Goal: Transaction & Acquisition: Purchase product/service

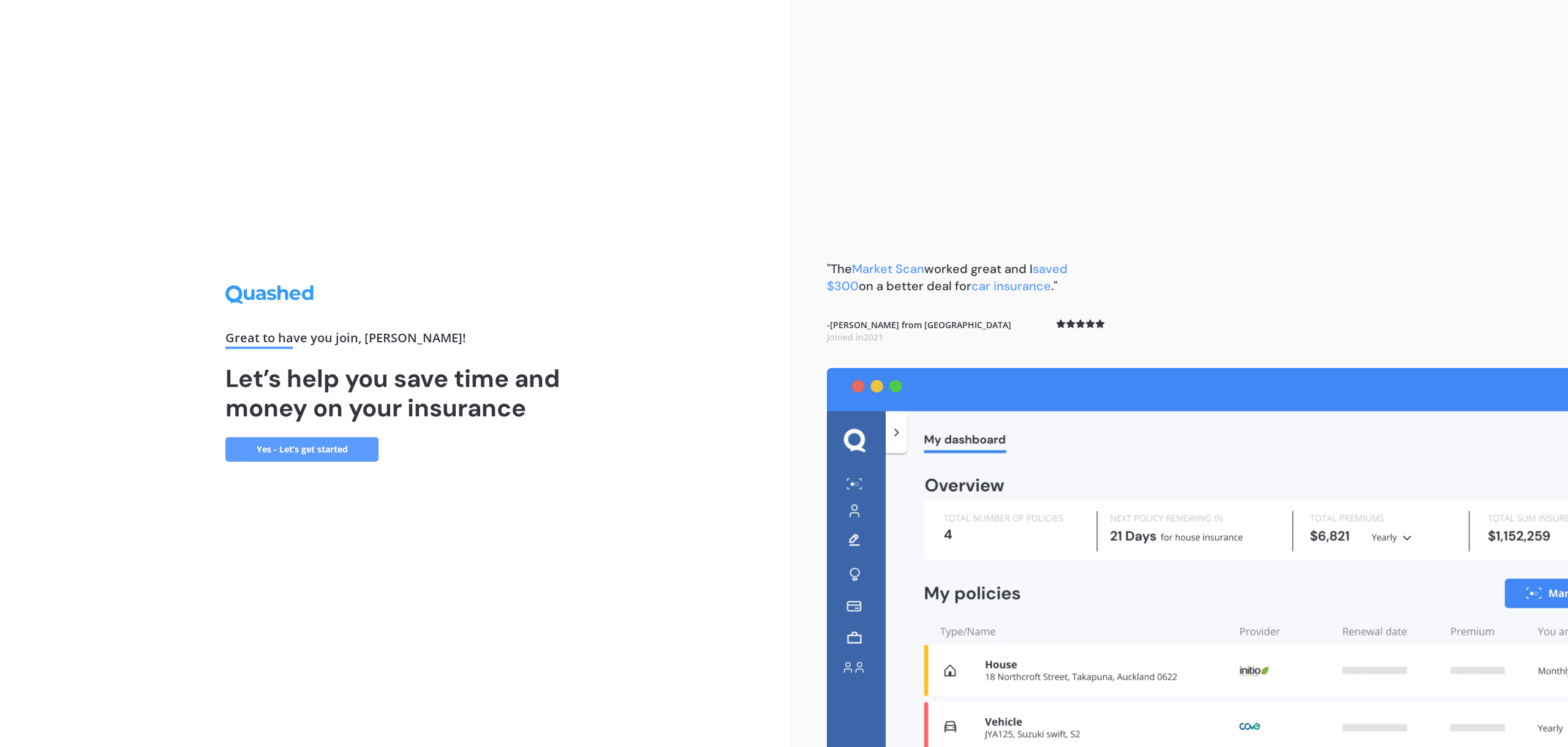
click at [311, 442] on link "Yes - Let’s get started" at bounding box center [301, 449] width 153 height 25
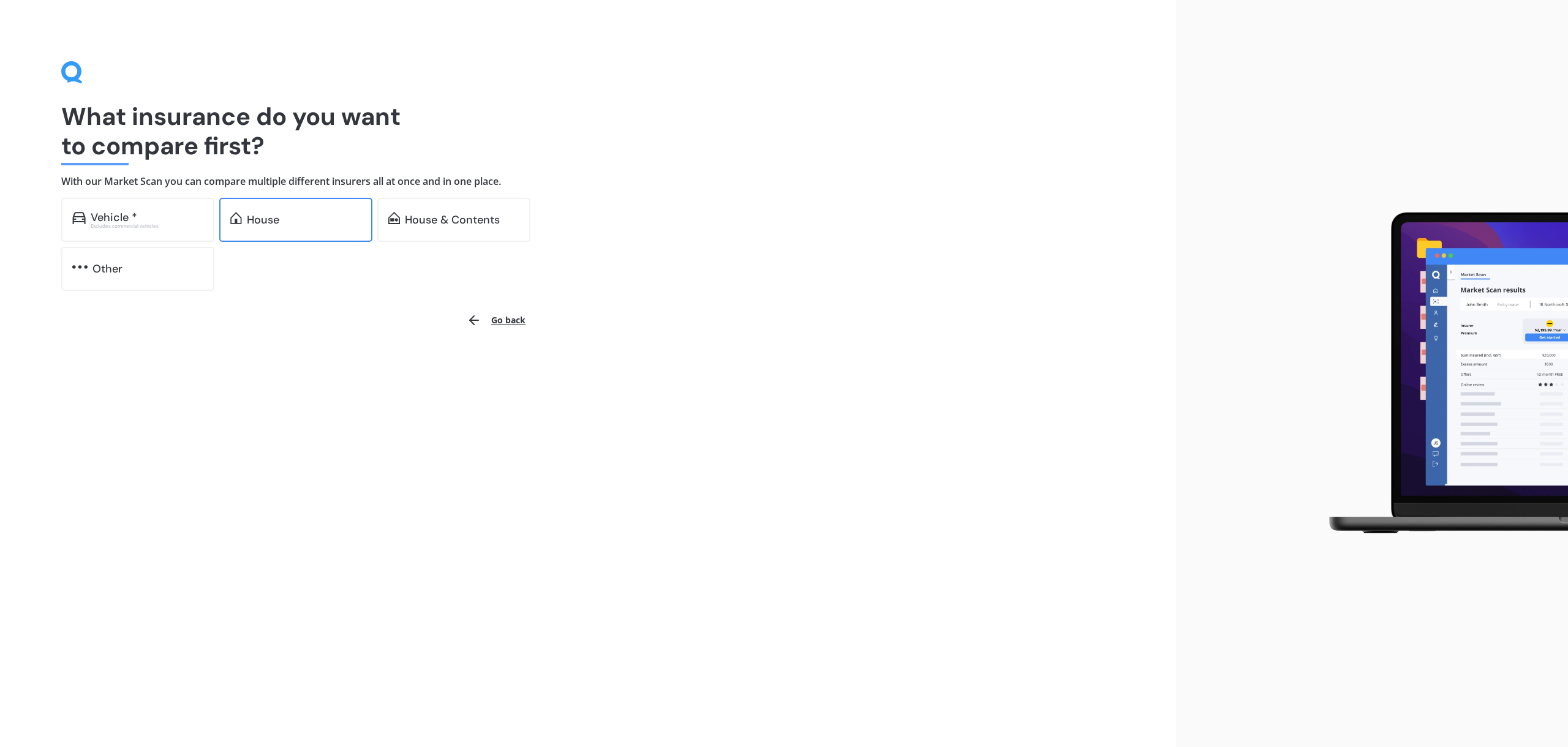
click at [285, 215] on div "House" at bounding box center [304, 220] width 115 height 12
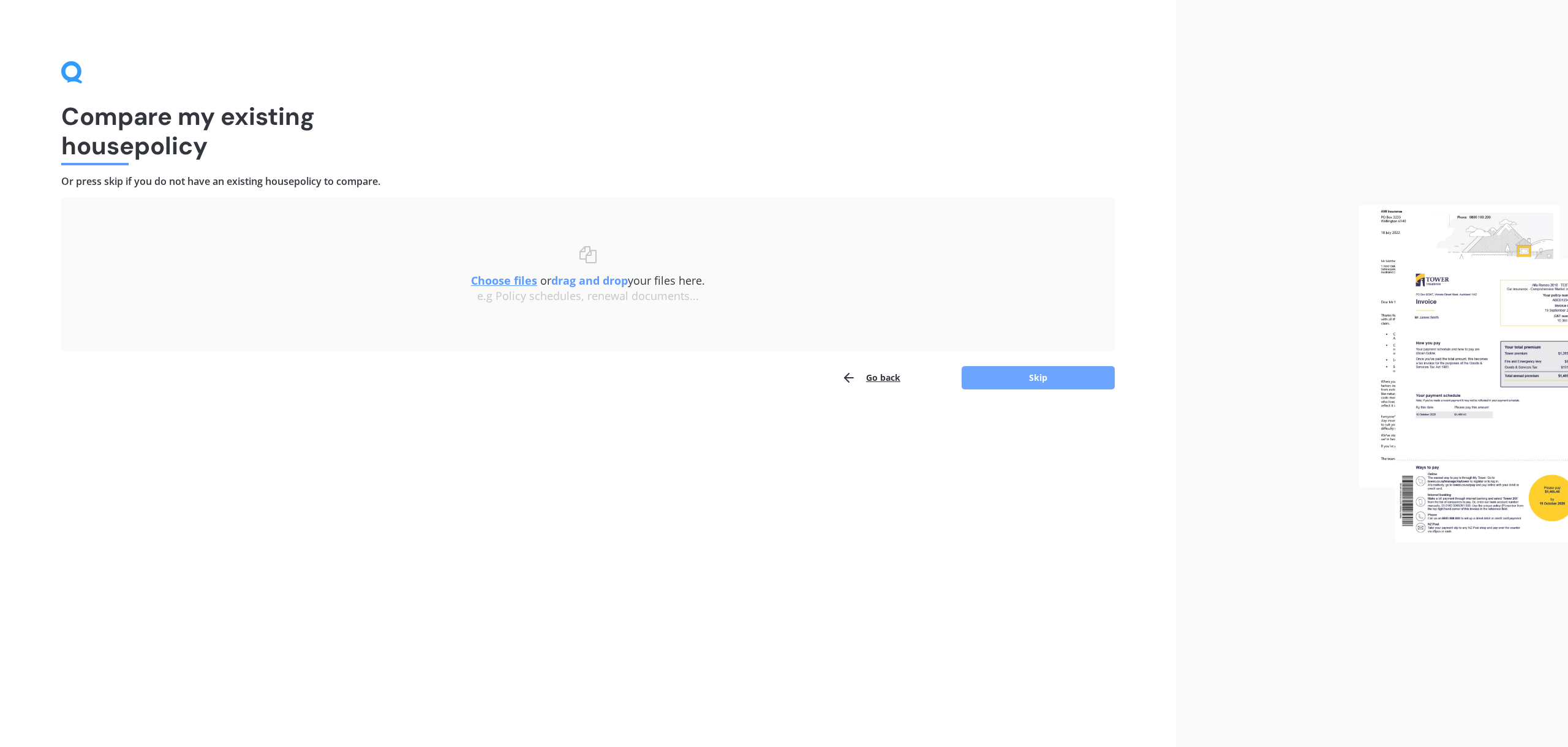
click at [1014, 378] on button "Skip" at bounding box center [1037, 377] width 153 height 23
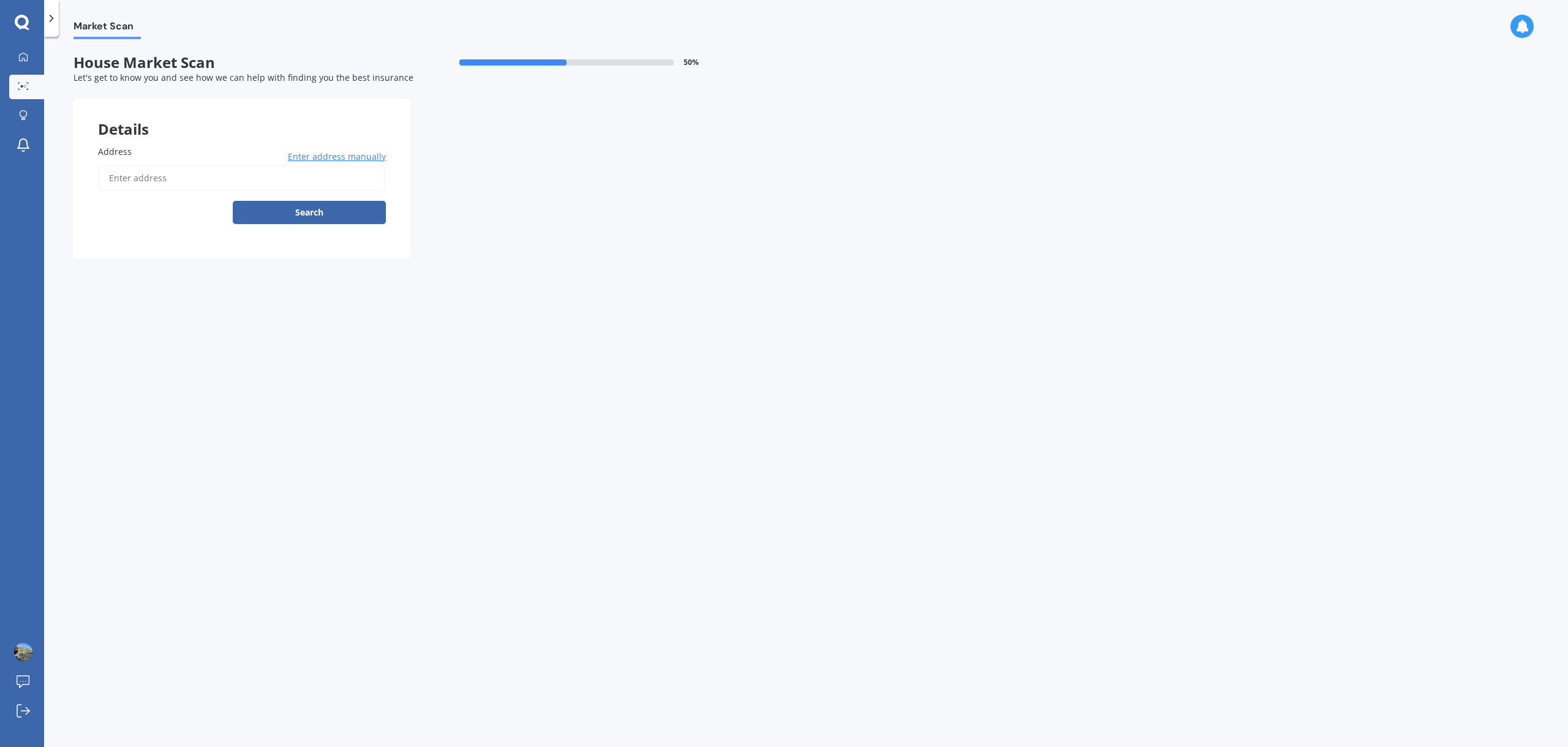
click at [142, 175] on input "Address" at bounding box center [241, 178] width 288 height 26
type input "[STREET_ADDRESS][PERSON_NAME]"
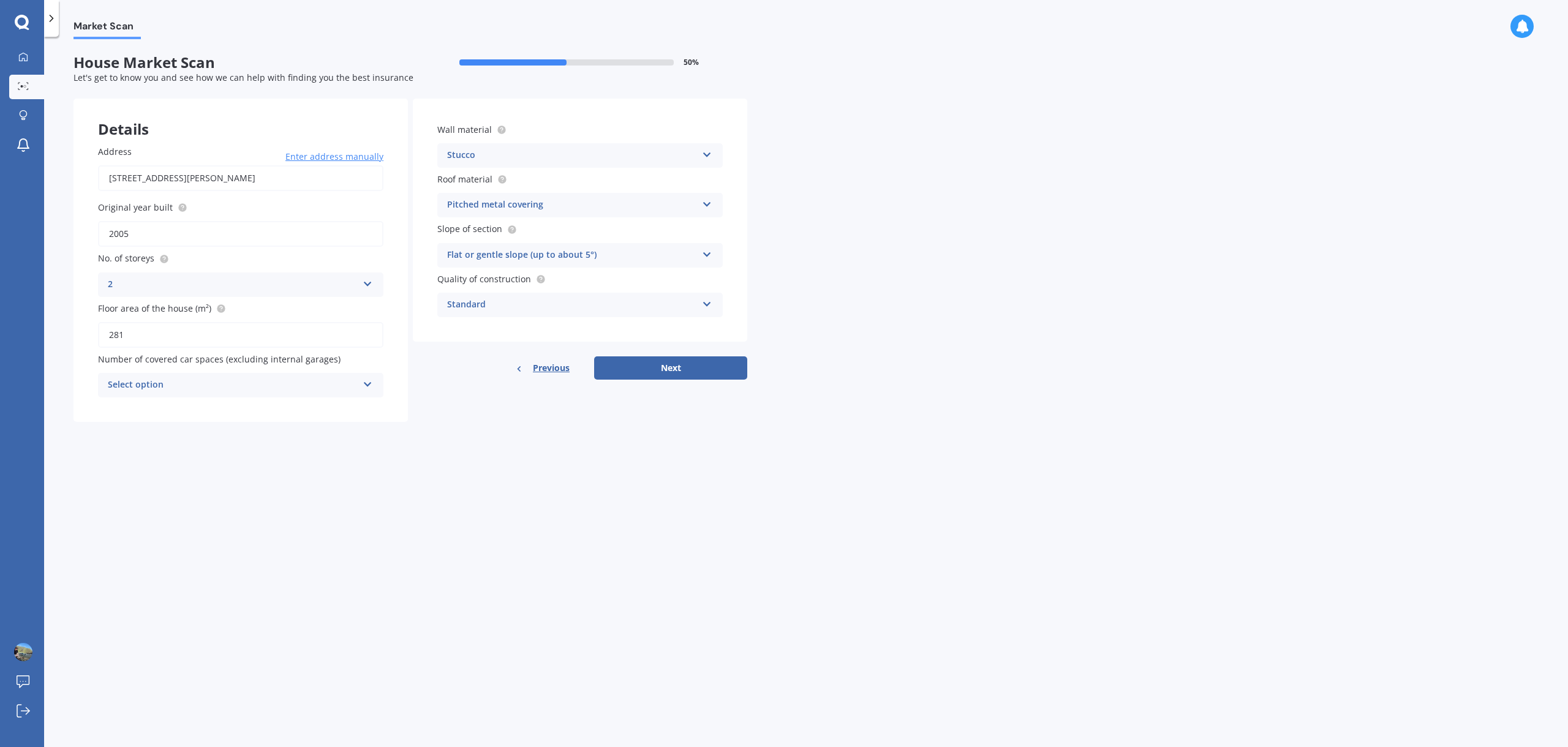
click at [370, 384] on icon at bounding box center [368, 382] width 10 height 9
click at [209, 514] on div "5+" at bounding box center [240, 519] width 284 height 22
click at [675, 369] on button "Next" at bounding box center [670, 367] width 153 height 23
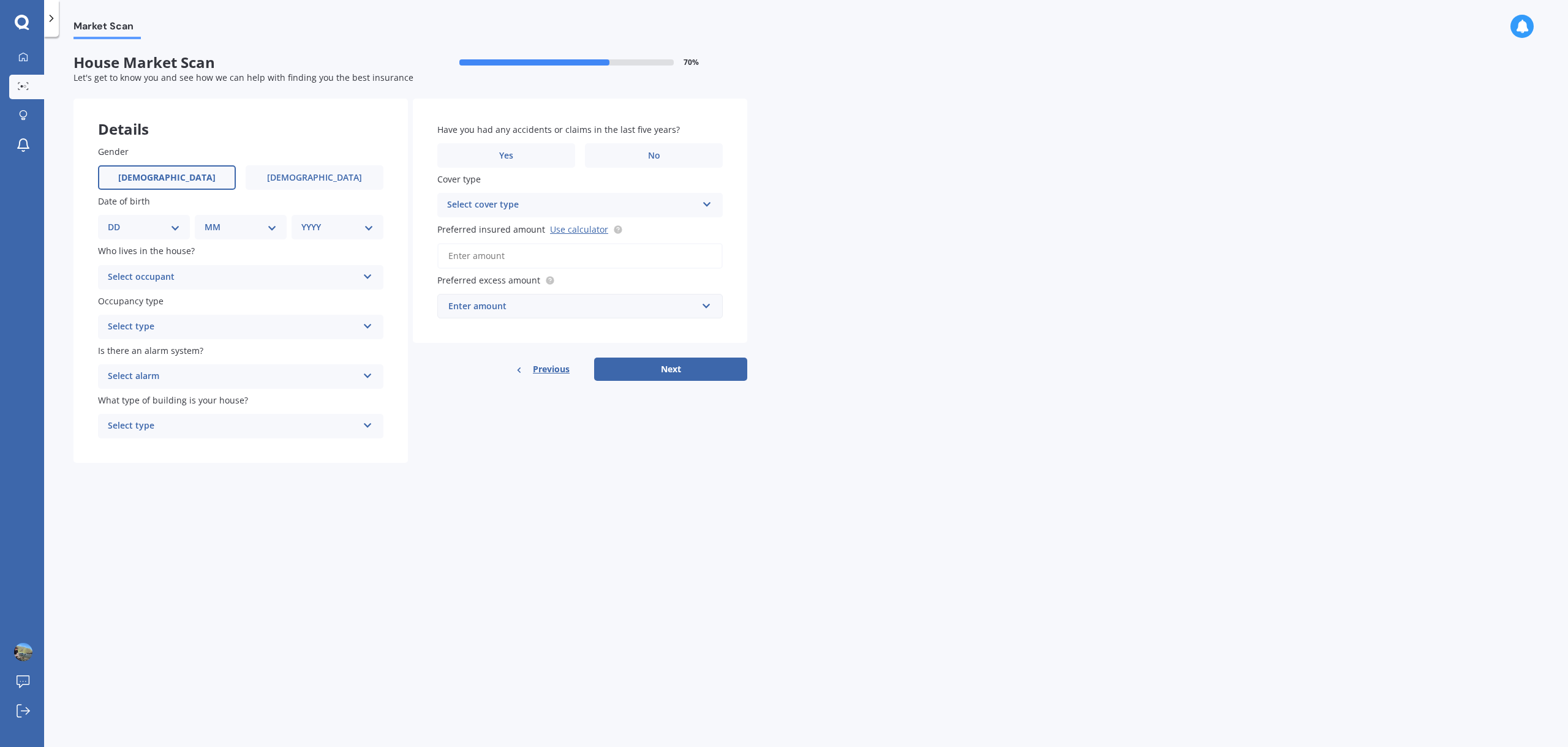
click at [192, 178] on label "[DEMOGRAPHIC_DATA]" at bounding box center [166, 177] width 138 height 25
click at [0, 0] on input "[DEMOGRAPHIC_DATA]" at bounding box center [0, 0] width 0 height 0
click at [171, 223] on select "DD 01 02 03 04 05 06 07 08 09 10 11 12 13 14 15 16 17 18 19 20 21 22 23 24 25 2…" at bounding box center [144, 227] width 72 height 13
select select "01"
click at [209, 227] on select "MM 01 02 03 04 05 06 07 08 09 10 11 12" at bounding box center [243, 227] width 67 height 13
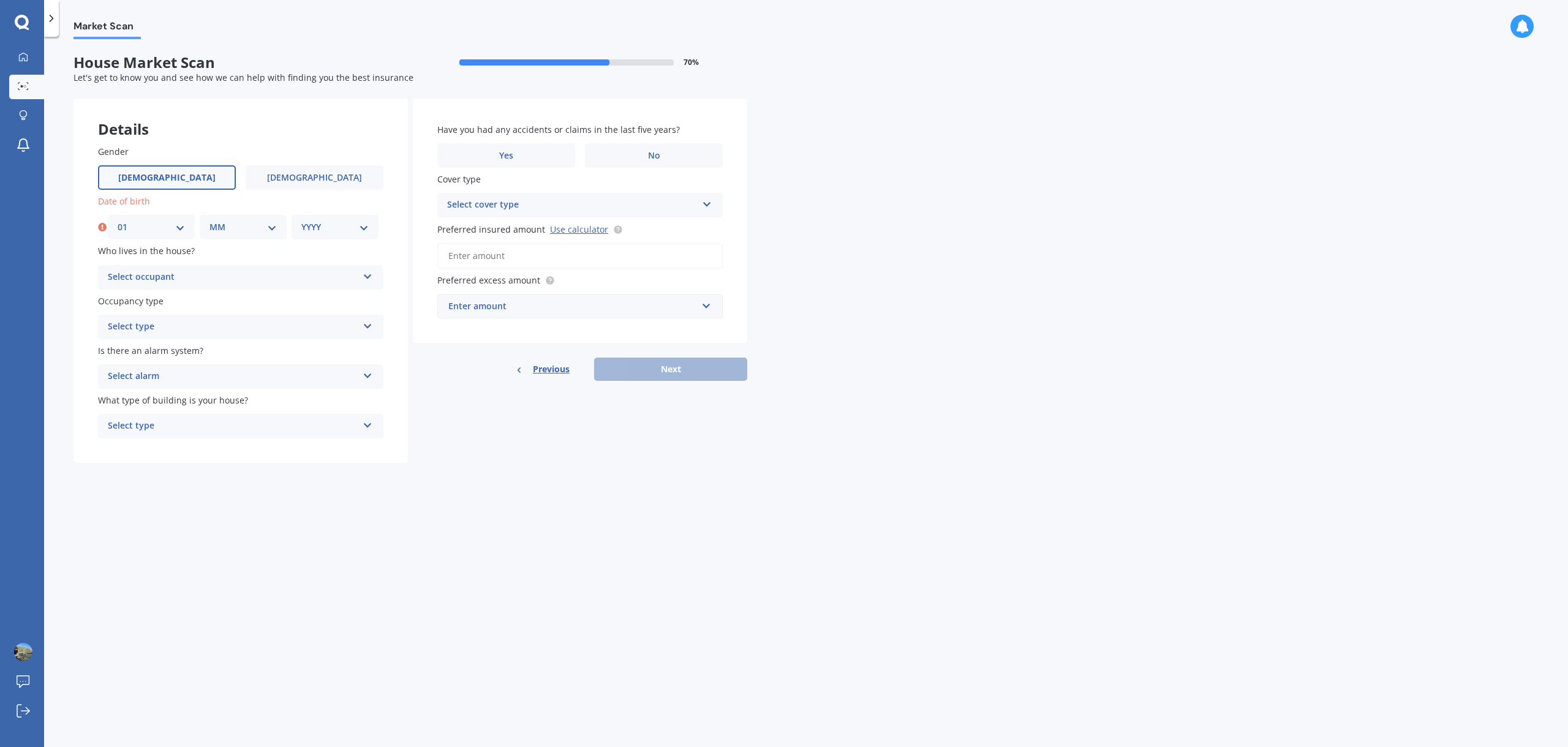
select select "08"
click at [361, 226] on select "YYYY 2009 2008 2007 2006 2005 2004 2003 2002 2001 2000 1999 1998 1997 1996 1995…" at bounding box center [335, 227] width 67 height 13
select select "1959"
click at [187, 276] on div "Select occupant" at bounding box center [233, 277] width 250 height 15
click at [142, 297] on div "Owner" at bounding box center [240, 302] width 284 height 22
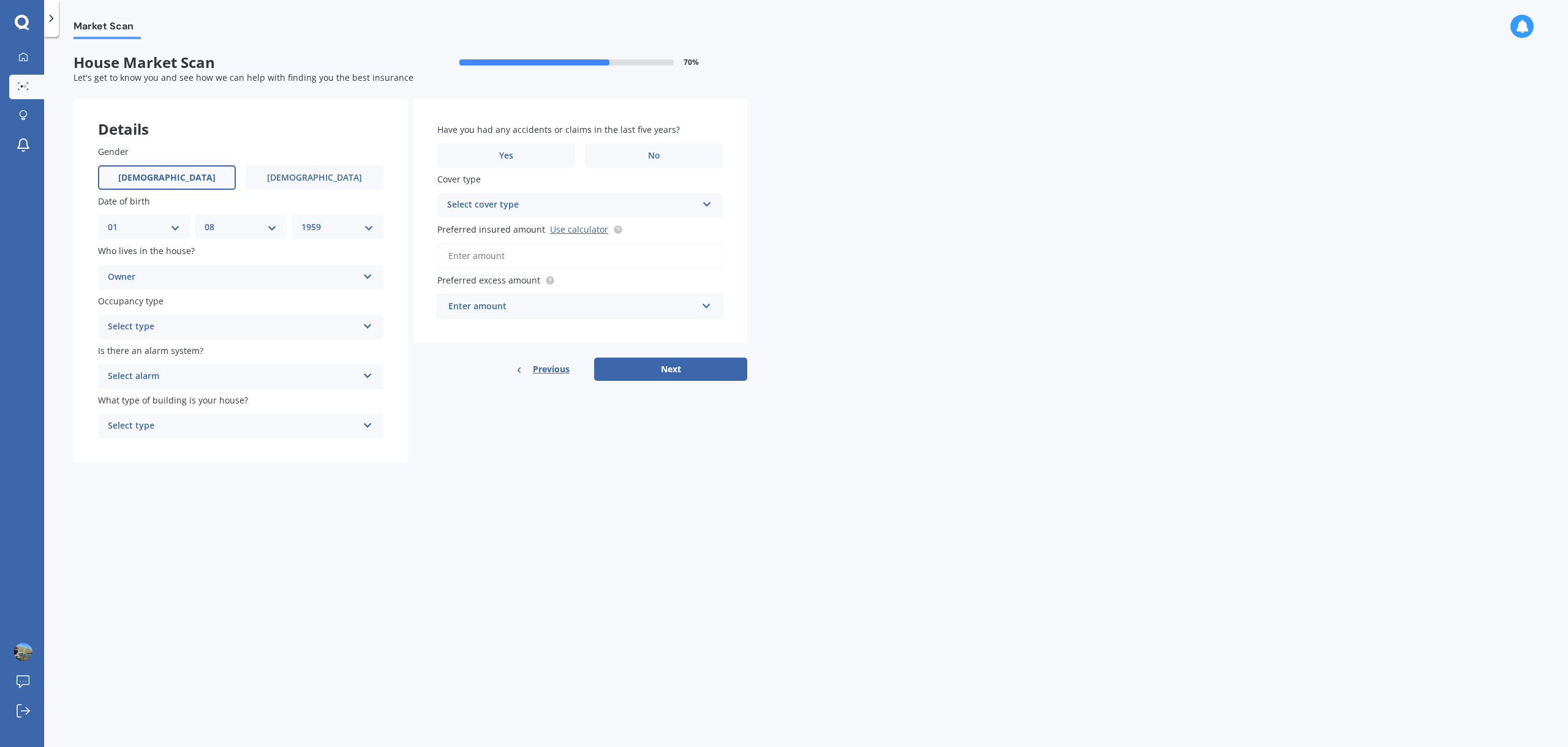
click at [178, 328] on div "Select type" at bounding box center [233, 327] width 250 height 15
click at [153, 349] on span "Permanent" at bounding box center [131, 351] width 46 height 12
click at [238, 381] on div "Select alarm" at bounding box center [233, 377] width 250 height 15
click at [171, 403] on div "Yes, monitored" at bounding box center [240, 401] width 284 height 22
click at [204, 427] on div "Select type" at bounding box center [233, 426] width 250 height 15
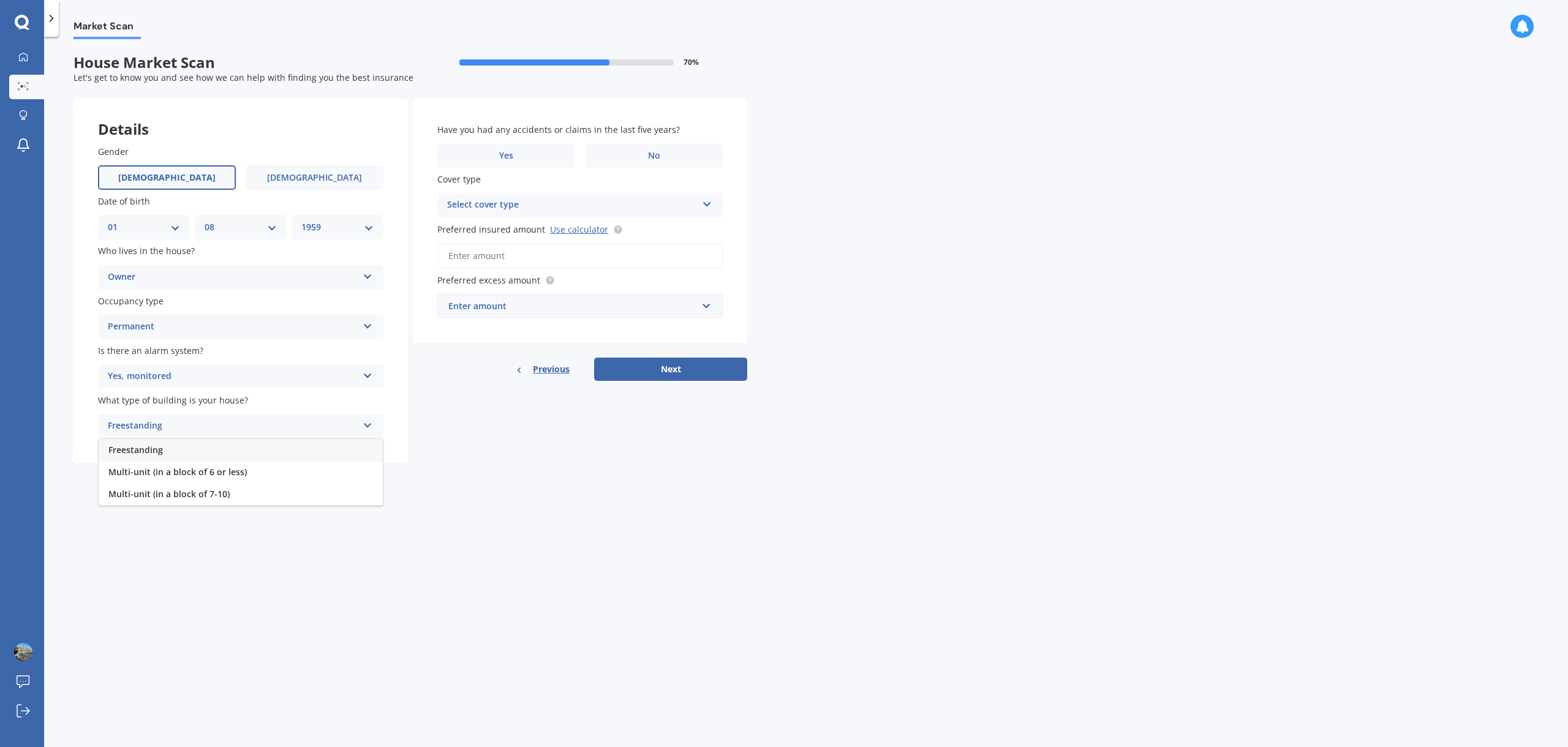
click at [161, 448] on span "Freestanding" at bounding box center [135, 450] width 54 height 12
click at [644, 150] on label "No" at bounding box center [654, 155] width 138 height 25
click at [0, 0] on input "No" at bounding box center [0, 0] width 0 height 0
click at [605, 197] on div "Select cover type" at bounding box center [572, 205] width 250 height 15
click at [562, 225] on div "High" at bounding box center [580, 229] width 284 height 22
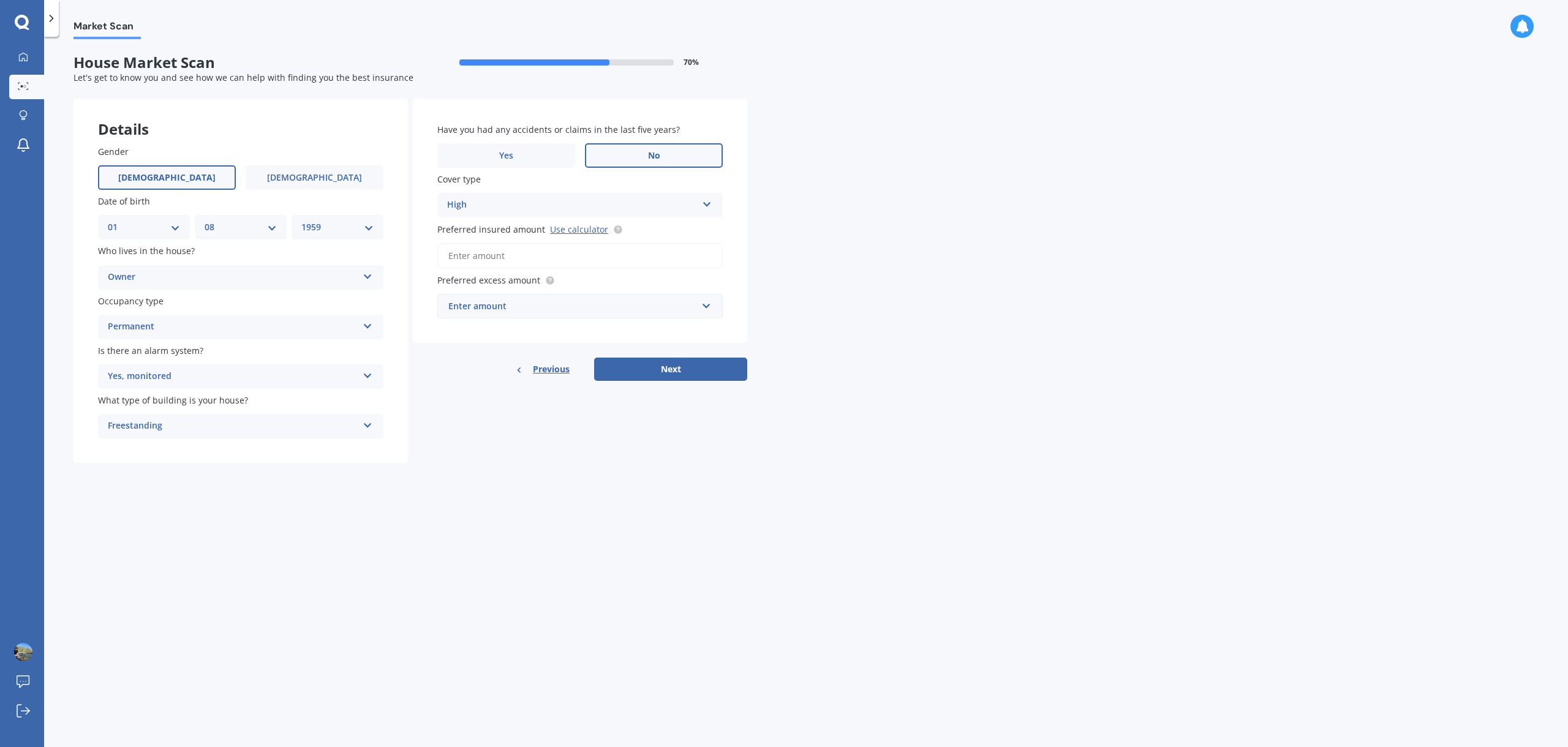
click at [503, 256] on input "Preferred insured amount Use calculator" at bounding box center [580, 255] width 285 height 26
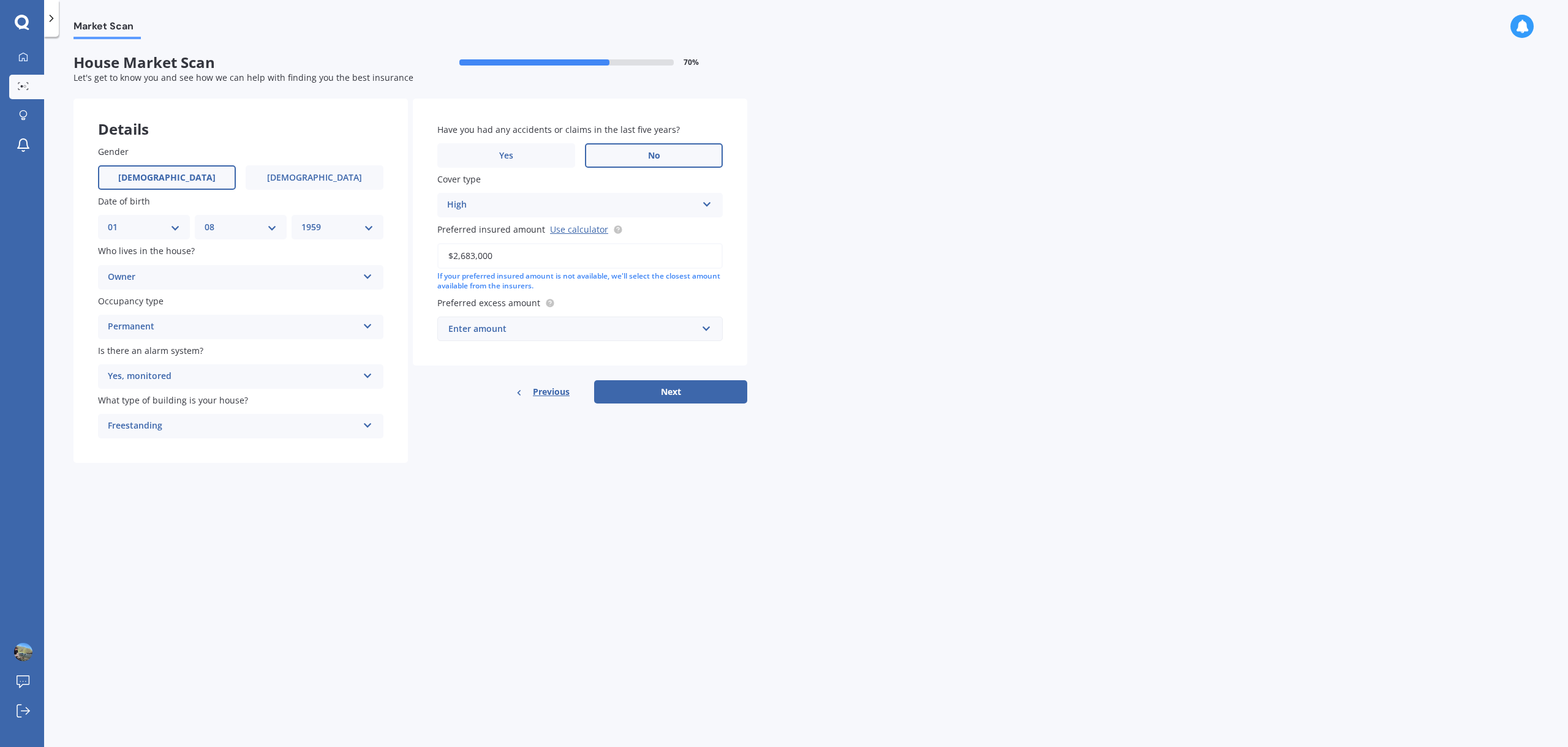
type input "$2,683,000"
click at [706, 330] on input "text" at bounding box center [575, 328] width 274 height 23
click at [487, 439] on div "$1,000" at bounding box center [580, 442] width 284 height 22
click at [666, 404] on button "Next" at bounding box center [670, 404] width 153 height 23
select select "01"
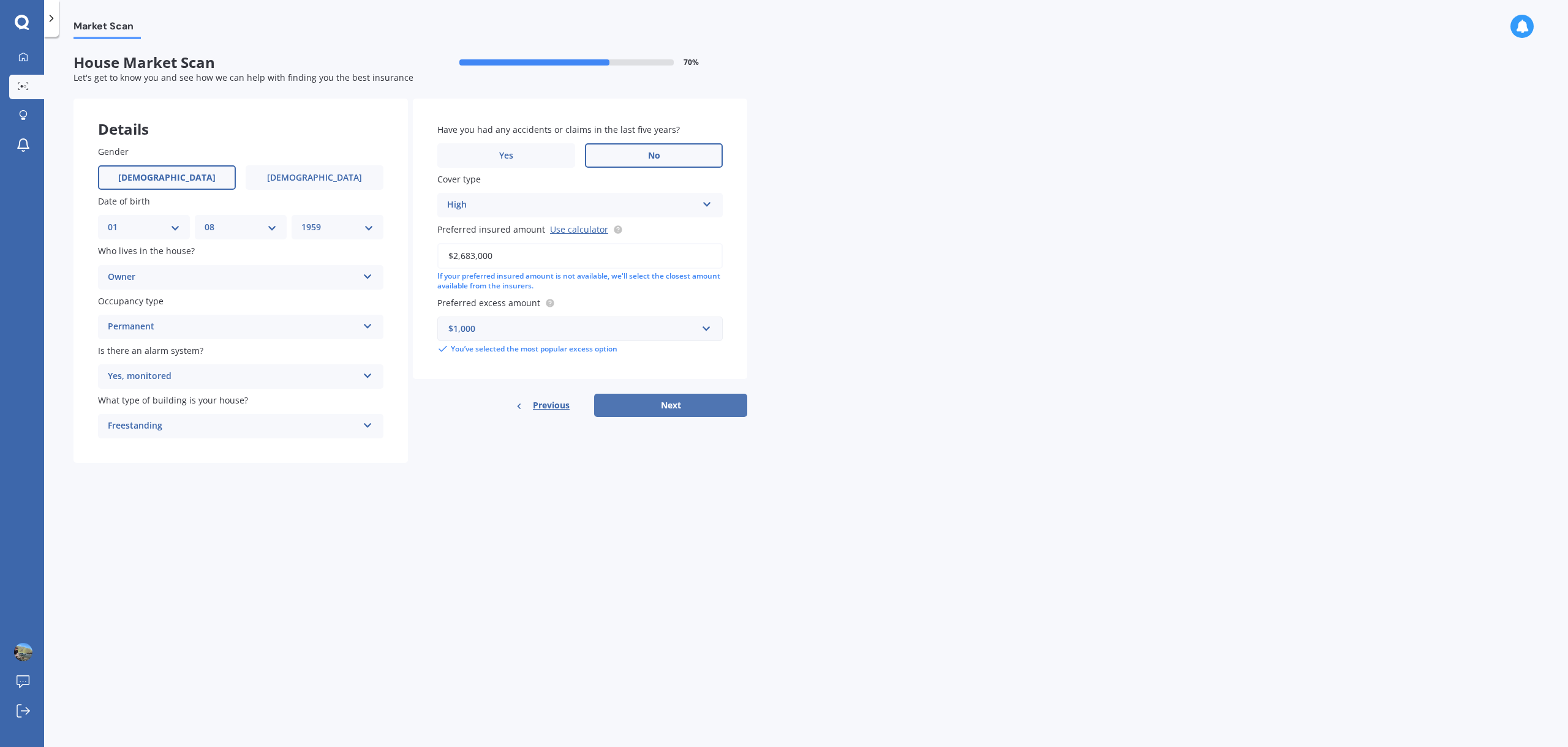
select select "08"
select select "1959"
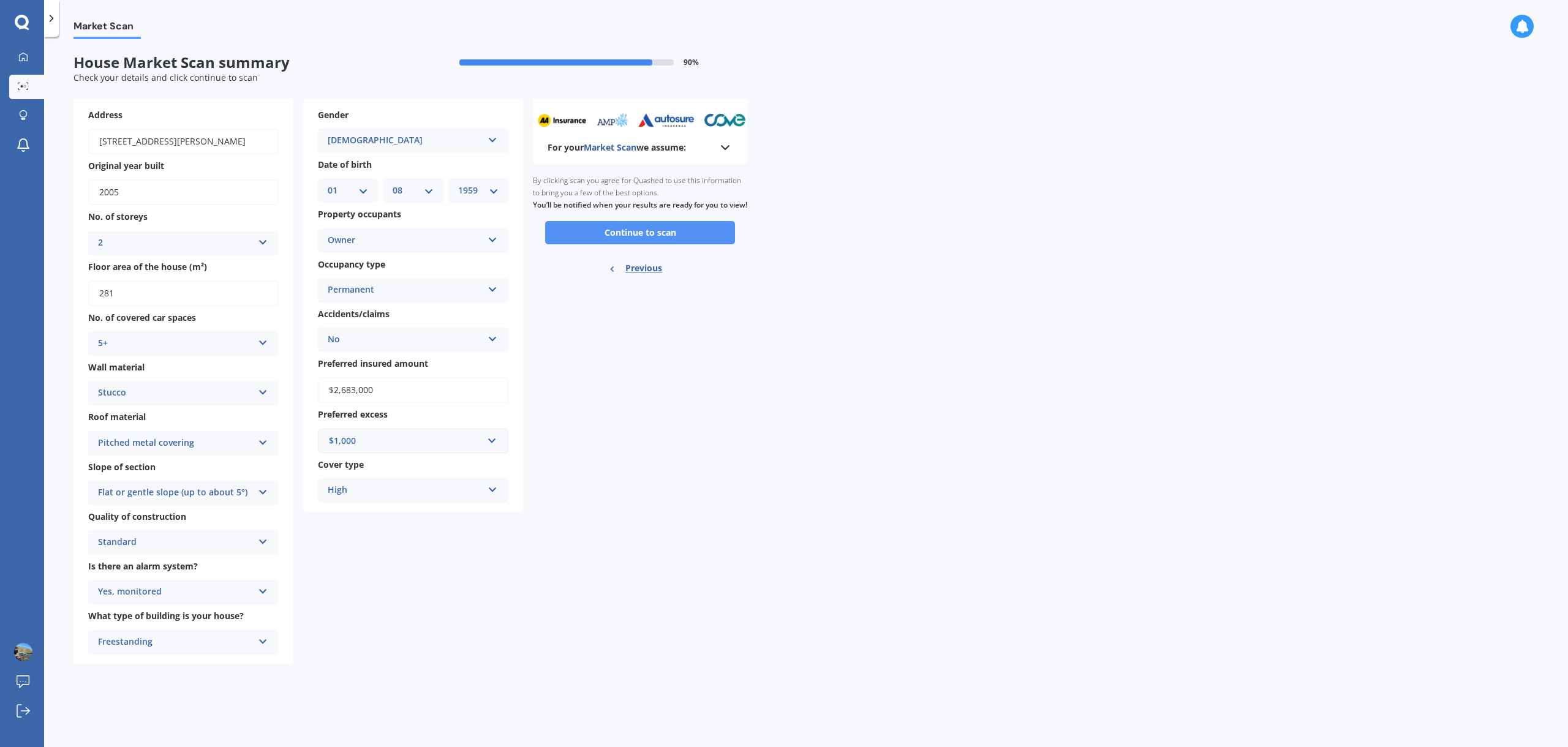
click at [649, 244] on button "Continue to scan" at bounding box center [639, 232] width 190 height 23
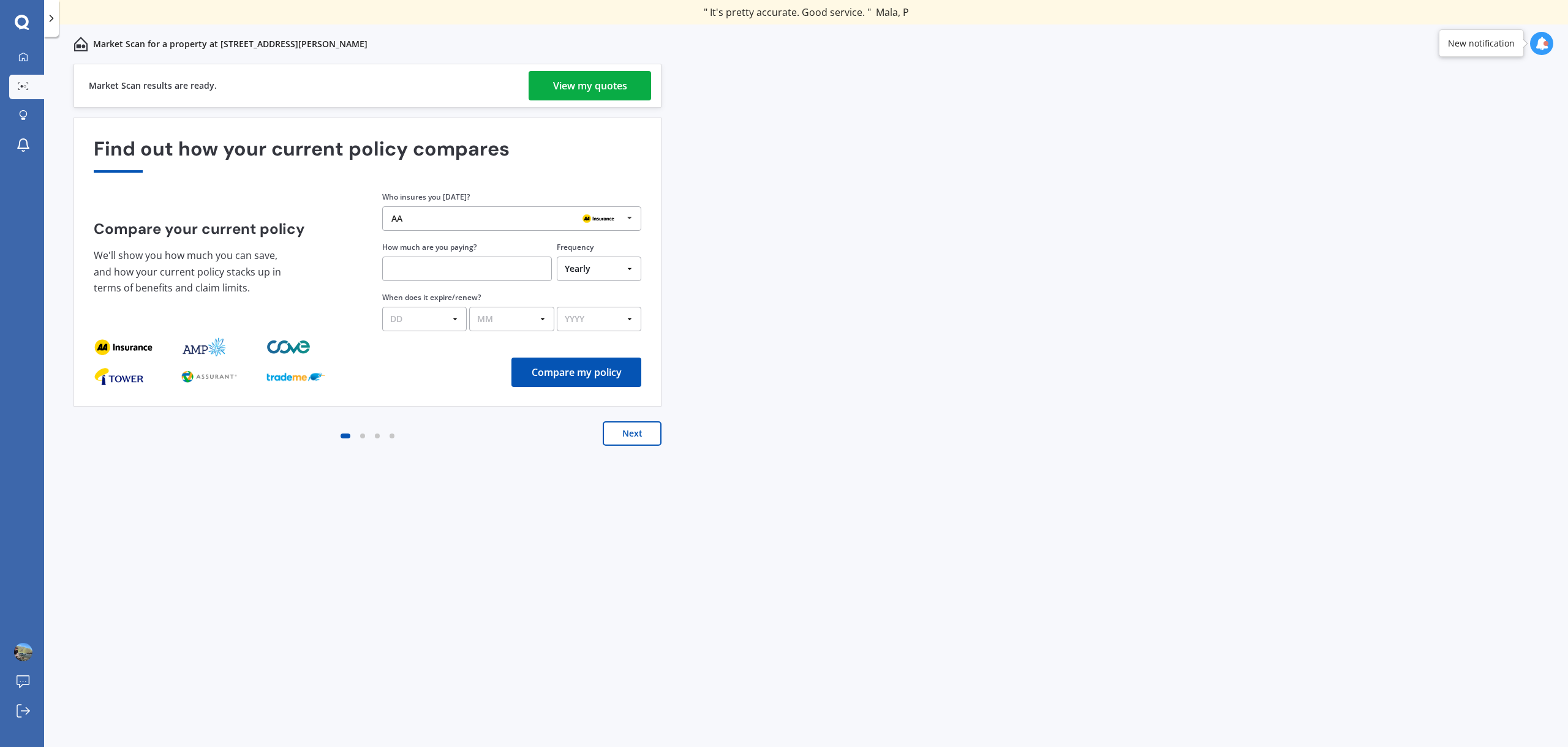
click at [587, 91] on div "View my quotes" at bounding box center [589, 85] width 74 height 29
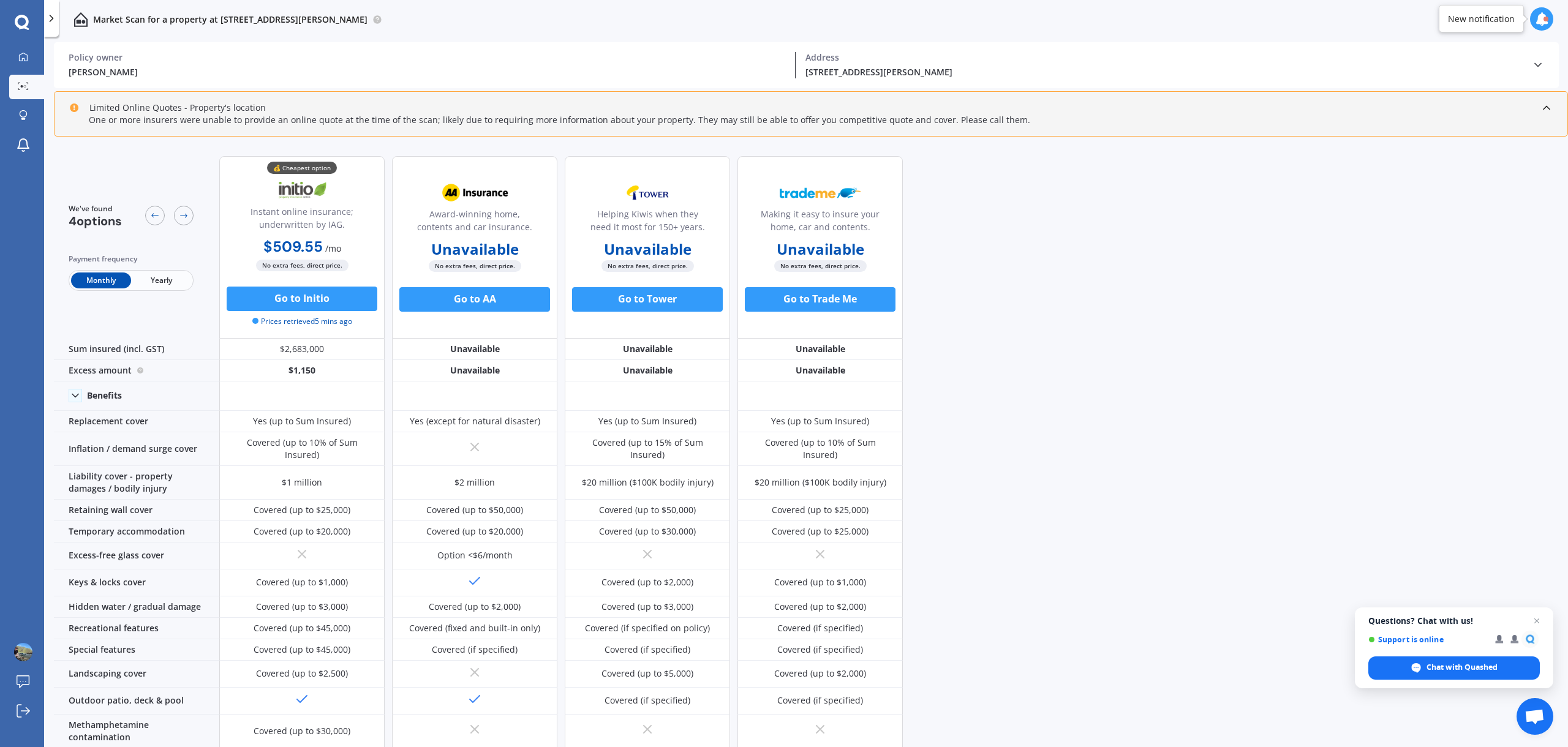
click at [156, 277] on span "Yearly" at bounding box center [161, 280] width 60 height 16
